Goal: Transaction & Acquisition: Purchase product/service

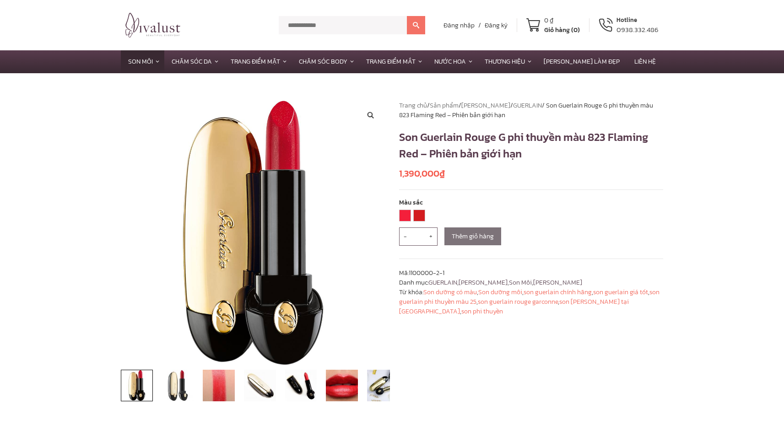
click at [530, 109] on link "GUERLAIN" at bounding box center [527, 106] width 29 height 10
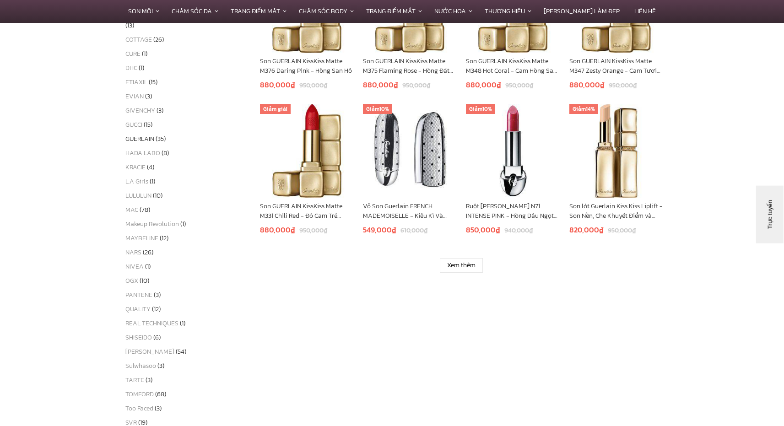
scroll to position [599, 0]
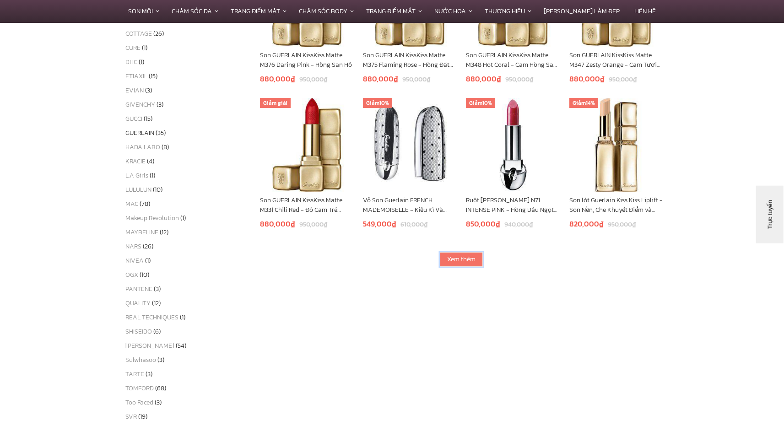
click at [465, 258] on link "Xem thêm" at bounding box center [461, 259] width 43 height 15
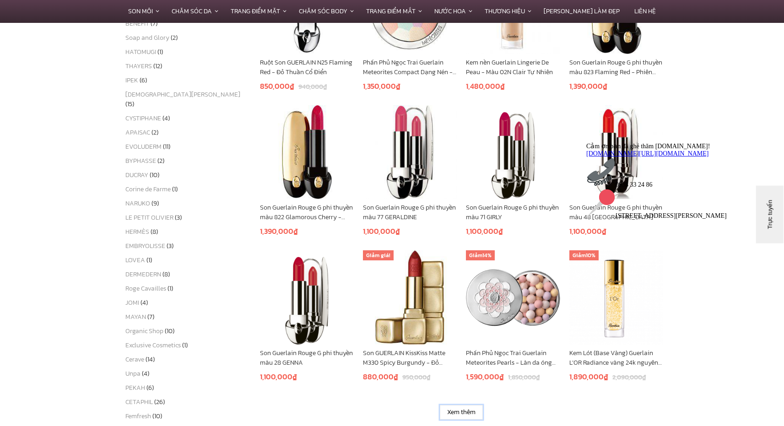
scroll to position [1027, 0]
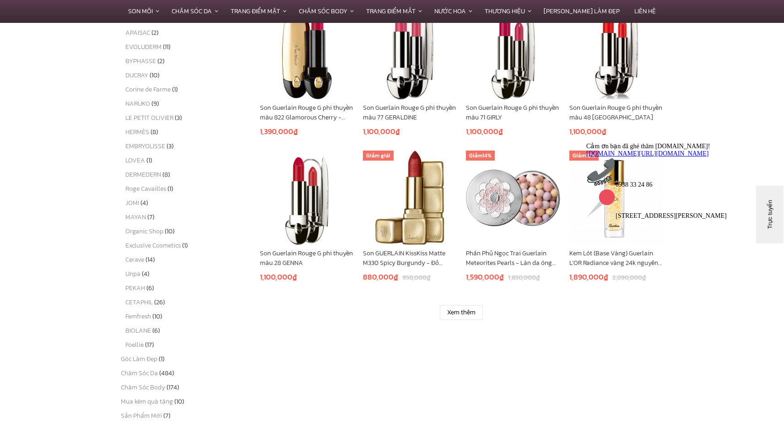
scroll to position [1127, 0]
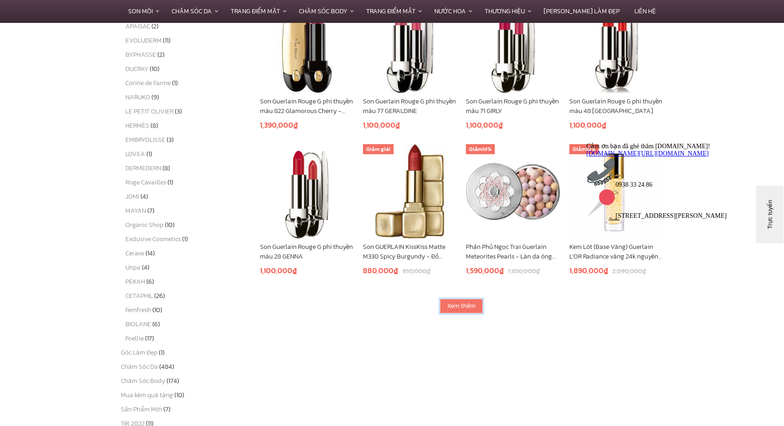
click at [464, 301] on link "Xem thêm" at bounding box center [461, 306] width 43 height 15
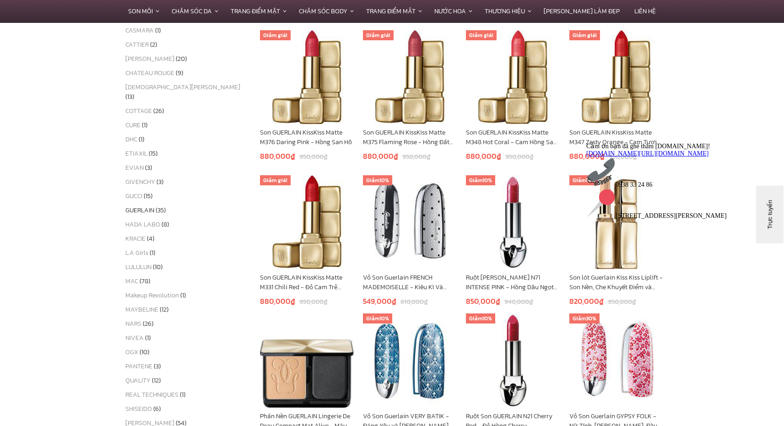
scroll to position [510, 0]
